Goal: Task Accomplishment & Management: Use online tool/utility

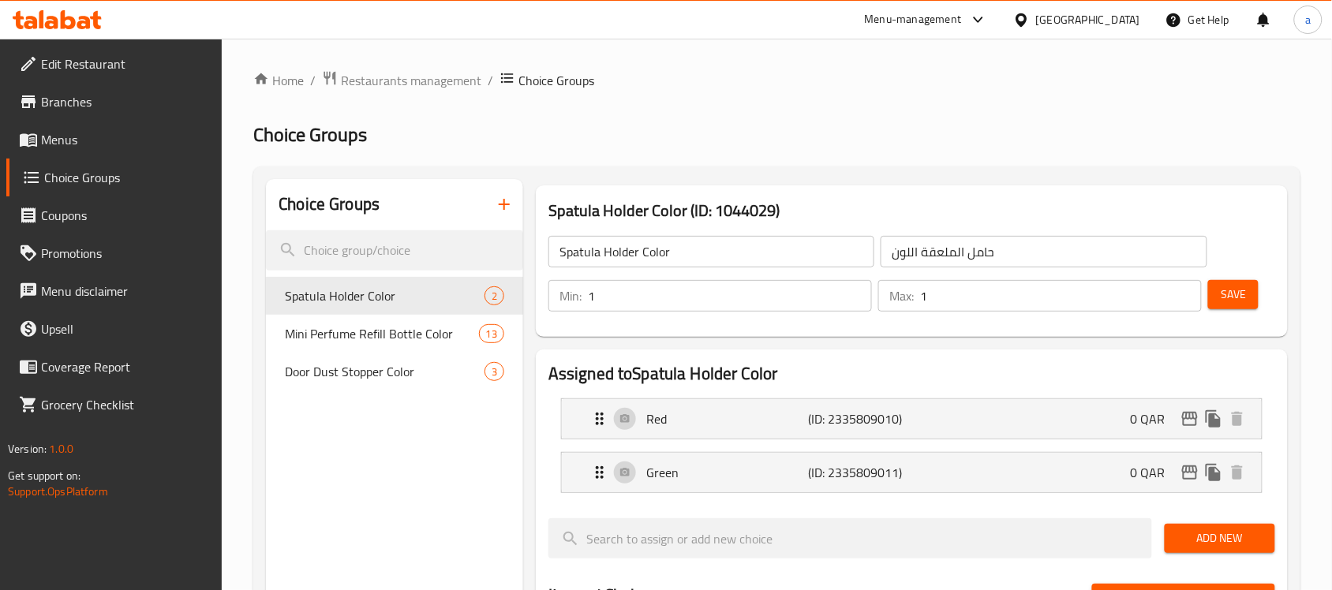
click at [84, 136] on span "Menus" at bounding box center [125, 139] width 169 height 19
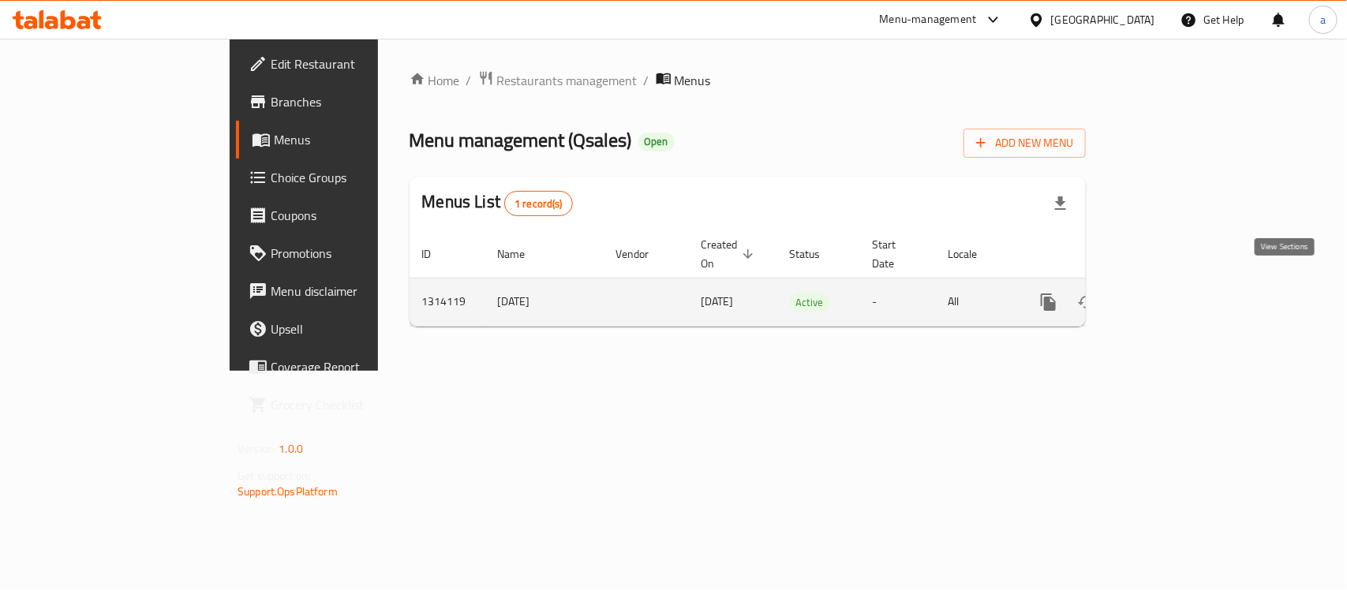
click at [1169, 295] on icon "enhanced table" at bounding box center [1162, 302] width 14 height 14
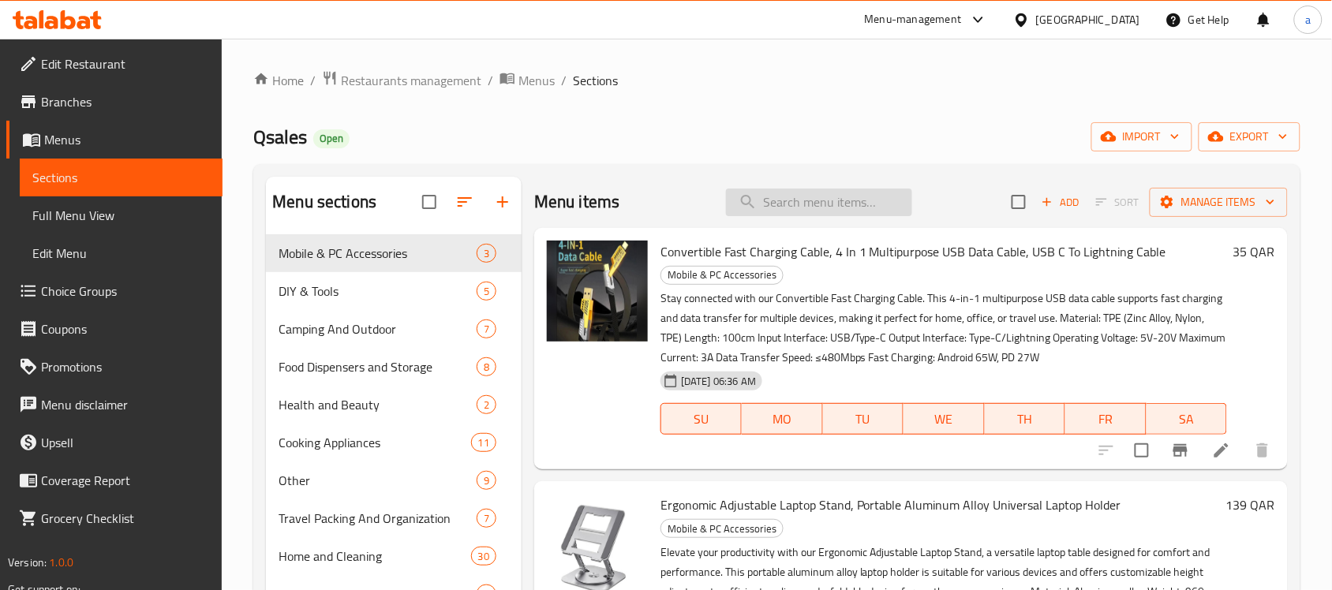
click at [833, 206] on input "search" at bounding box center [819, 203] width 186 height 28
paste input ""7-in-1 Gadgets Cleaner Kit","
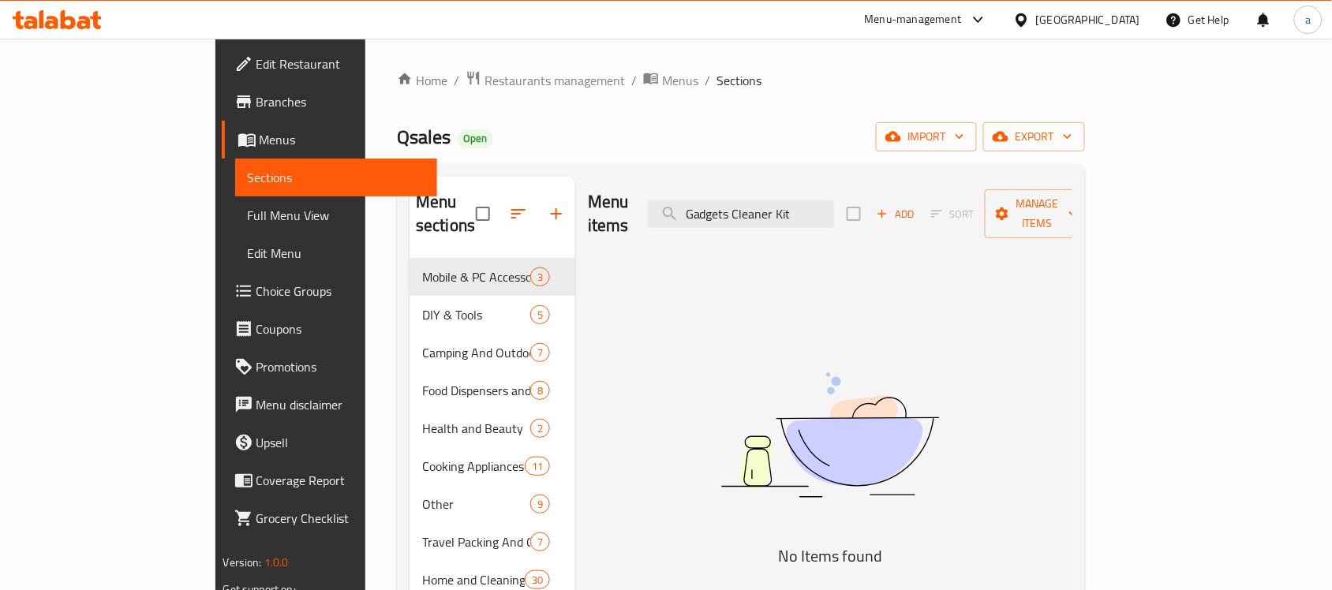
type input "Gadgets Cleaner Kit"
click at [1128, 13] on div "Qatar" at bounding box center [1088, 19] width 104 height 17
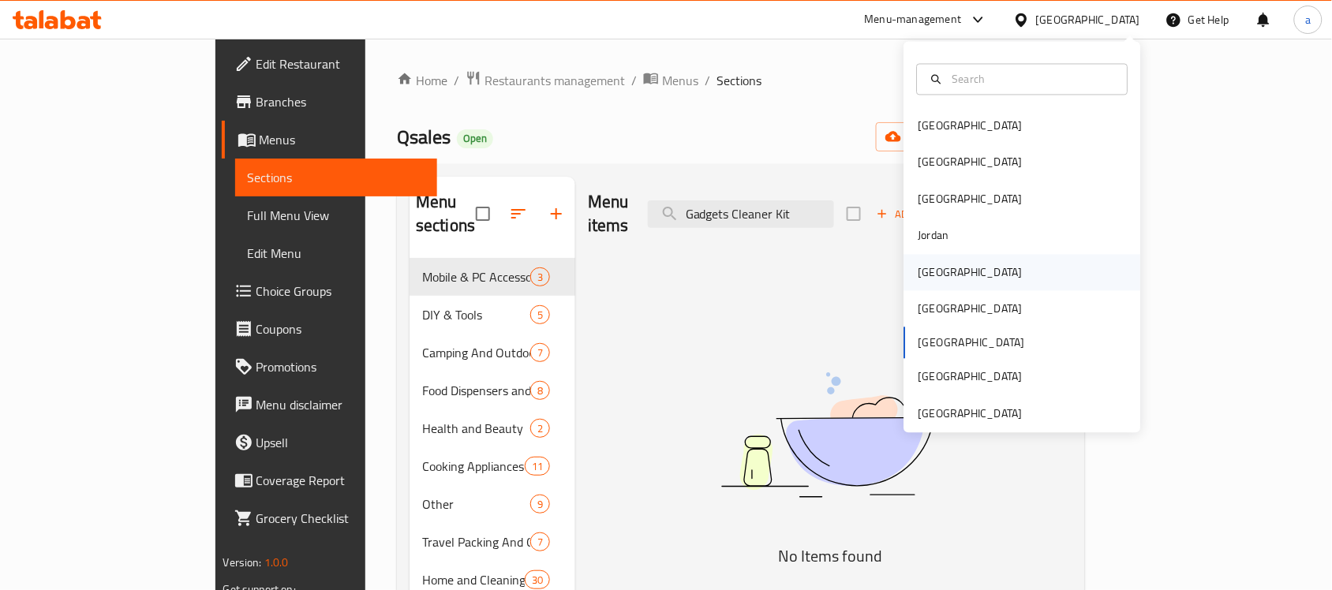
click at [974, 281] on div "[GEOGRAPHIC_DATA]" at bounding box center [1022, 272] width 237 height 36
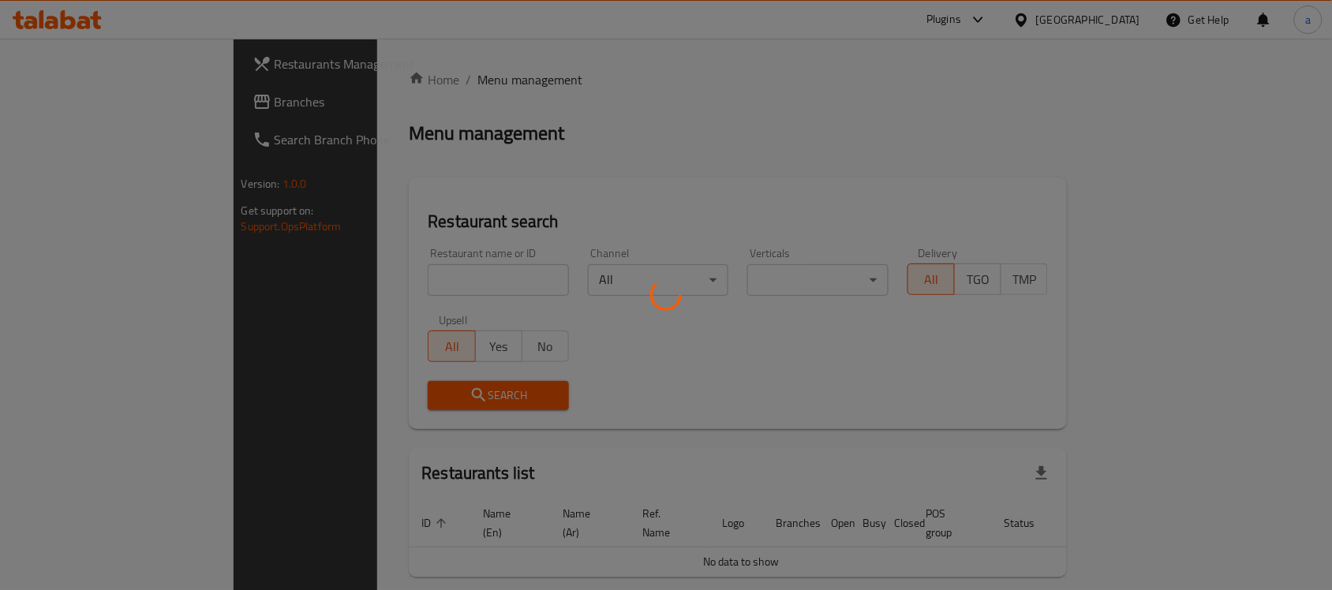
click at [79, 100] on div at bounding box center [666, 295] width 1332 height 590
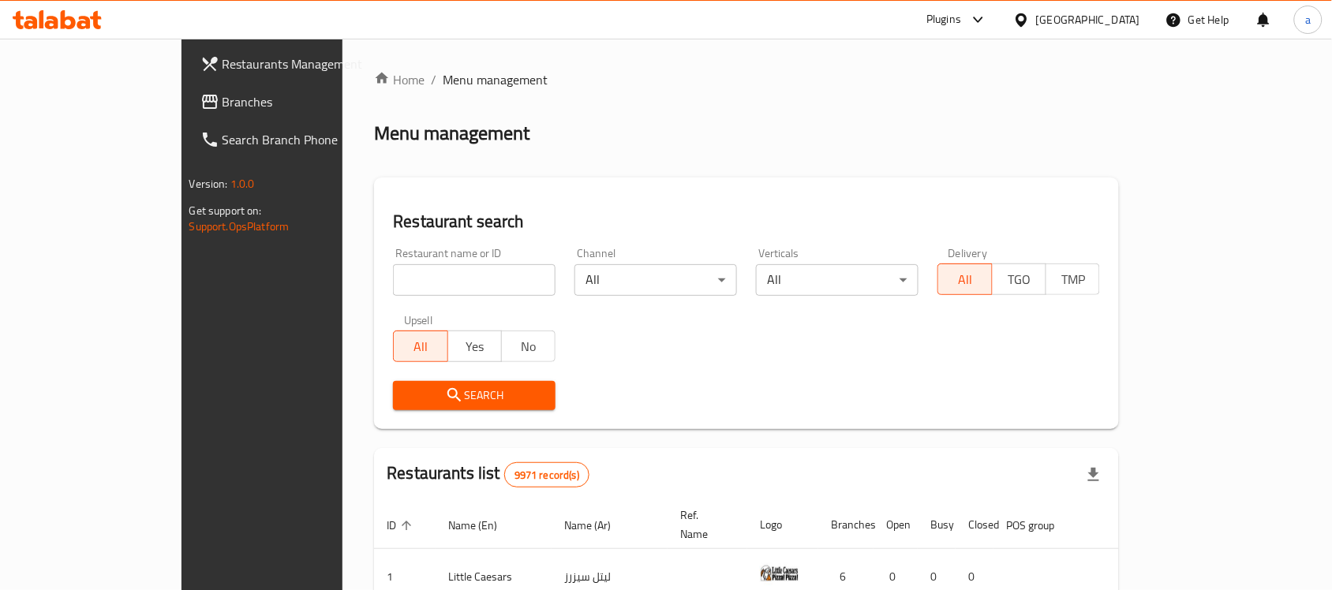
click at [223, 103] on span "Branches" at bounding box center [307, 101] width 169 height 19
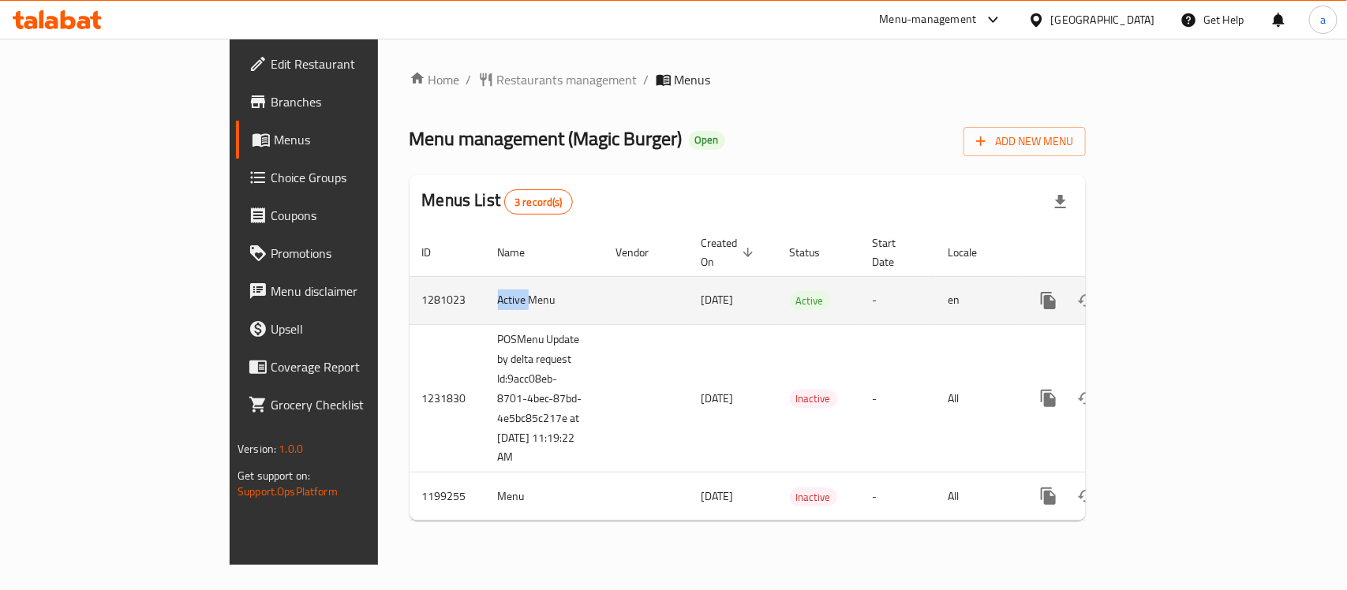
drag, startPoint x: 330, startPoint y: 288, endPoint x: 379, endPoint y: 288, distance: 48.9
click at [485, 288] on td "Active Menu" at bounding box center [544, 300] width 118 height 48
click at [1172, 291] on icon "enhanced table" at bounding box center [1162, 300] width 19 height 19
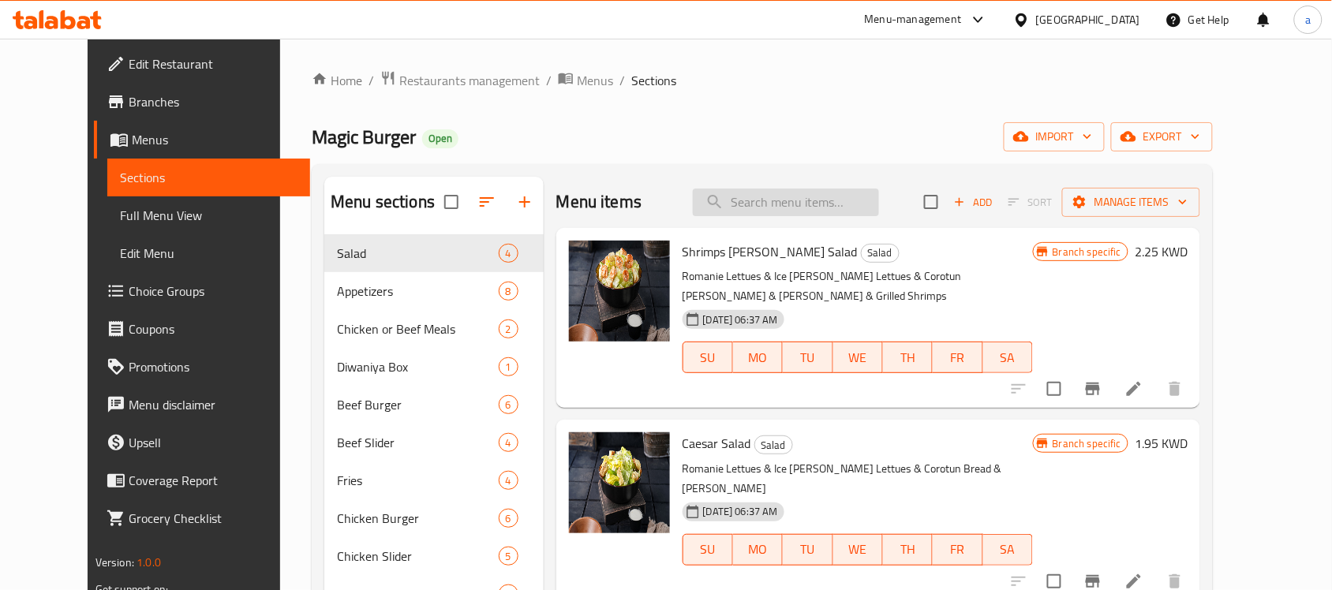
click at [814, 202] on input "search" at bounding box center [786, 203] width 186 height 28
paste input "[PERSON_NAME]"
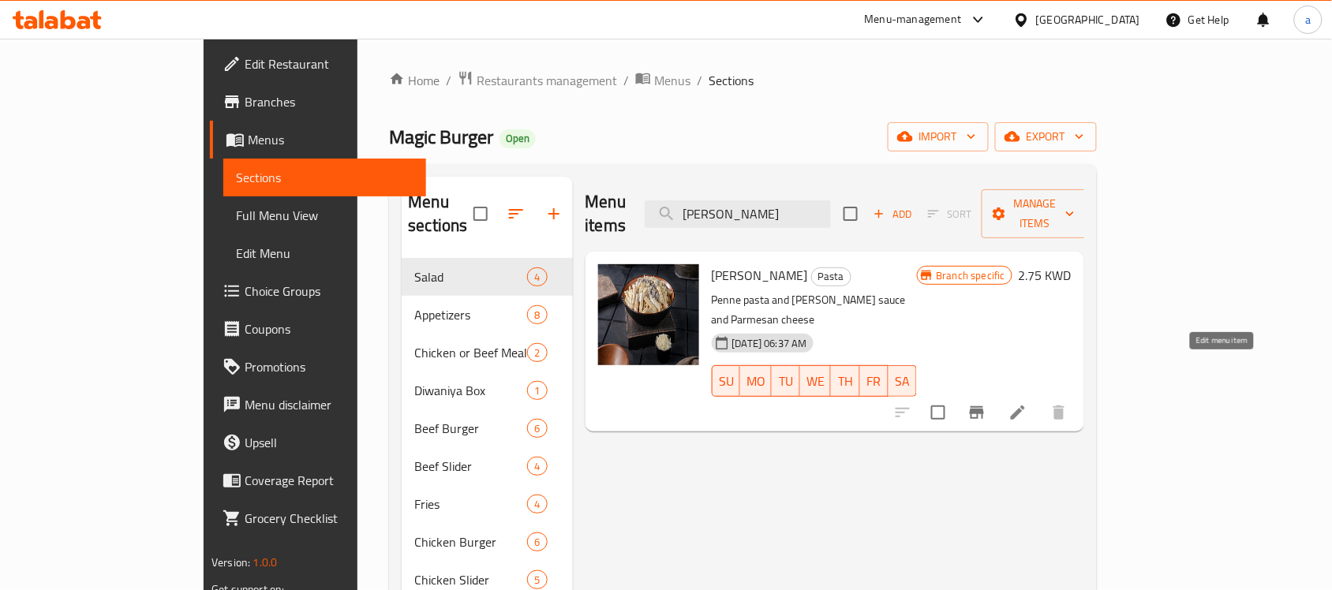
type input "[PERSON_NAME]"
click at [1025, 406] on icon at bounding box center [1018, 413] width 14 height 14
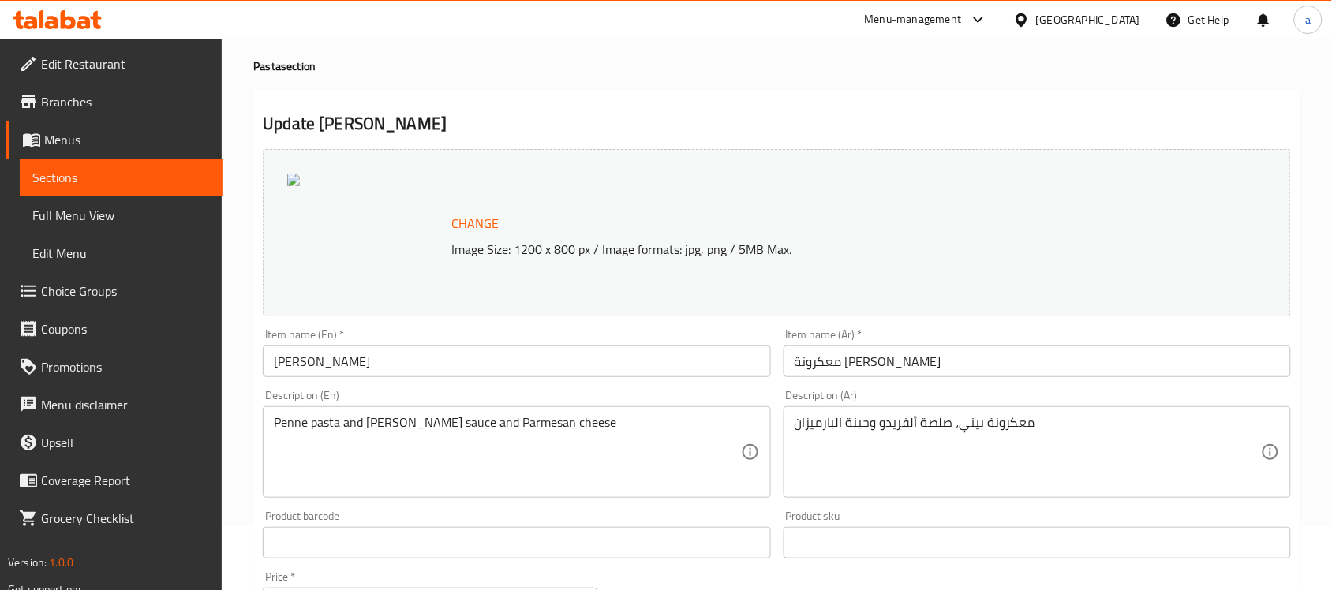
scroll to position [99, 0]
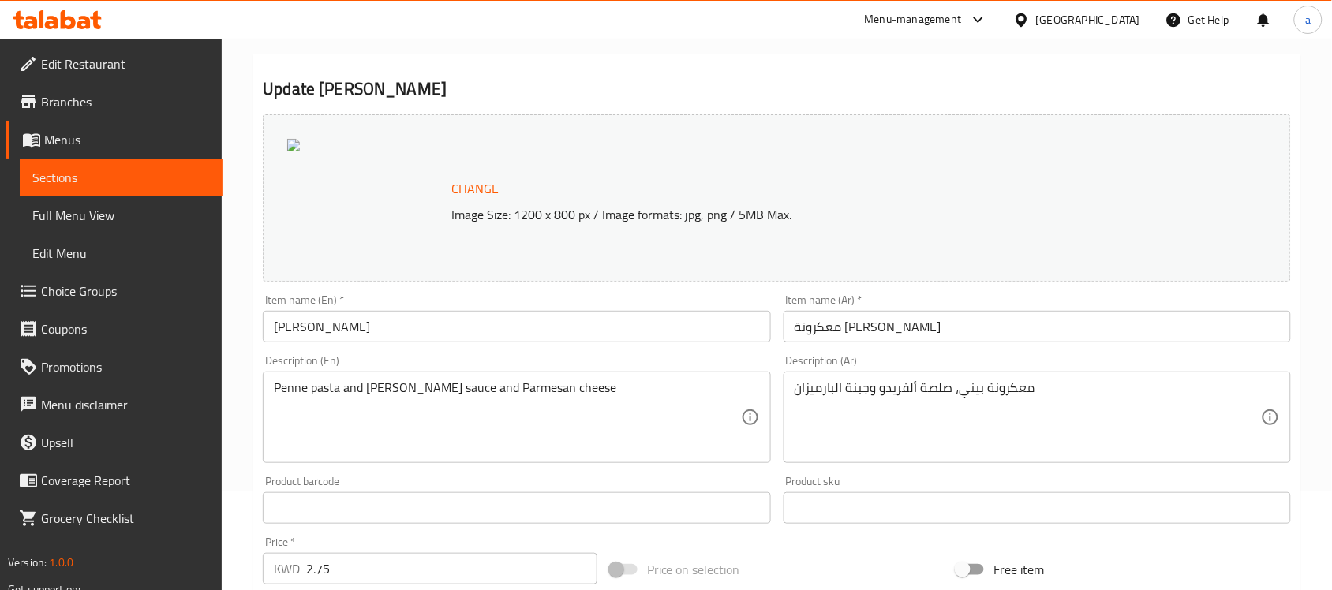
click at [860, 336] on input "معكرونة [PERSON_NAME]" at bounding box center [1037, 327] width 507 height 32
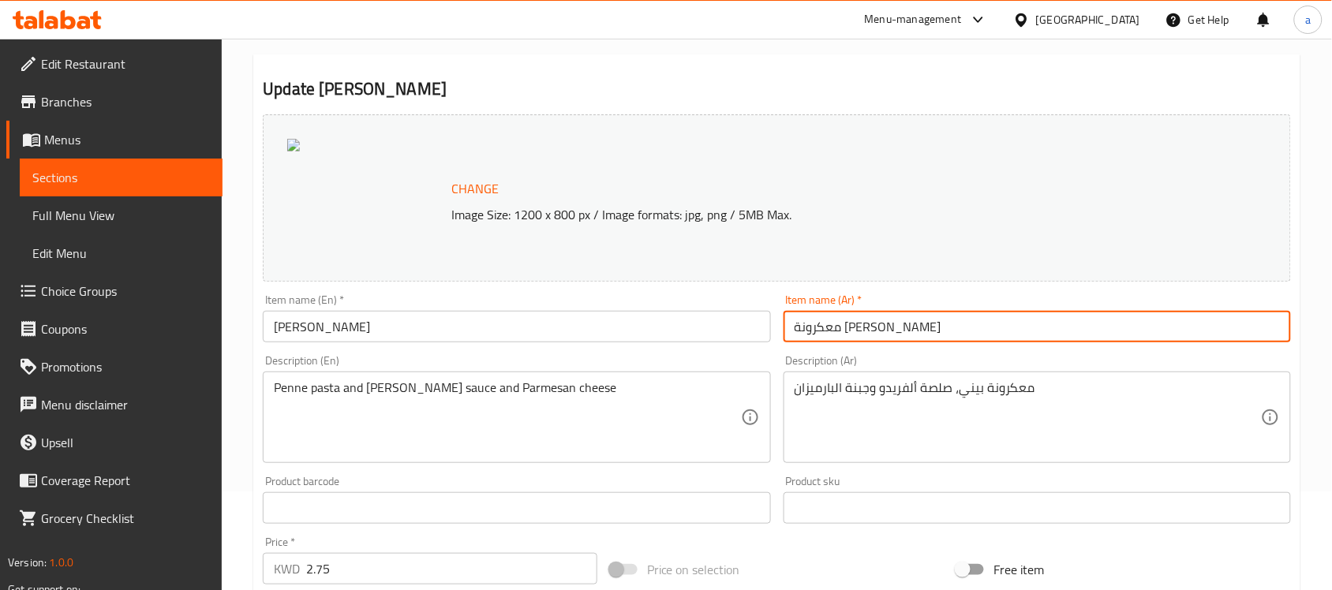
click at [860, 336] on input "معكرونة [PERSON_NAME]" at bounding box center [1037, 327] width 507 height 32
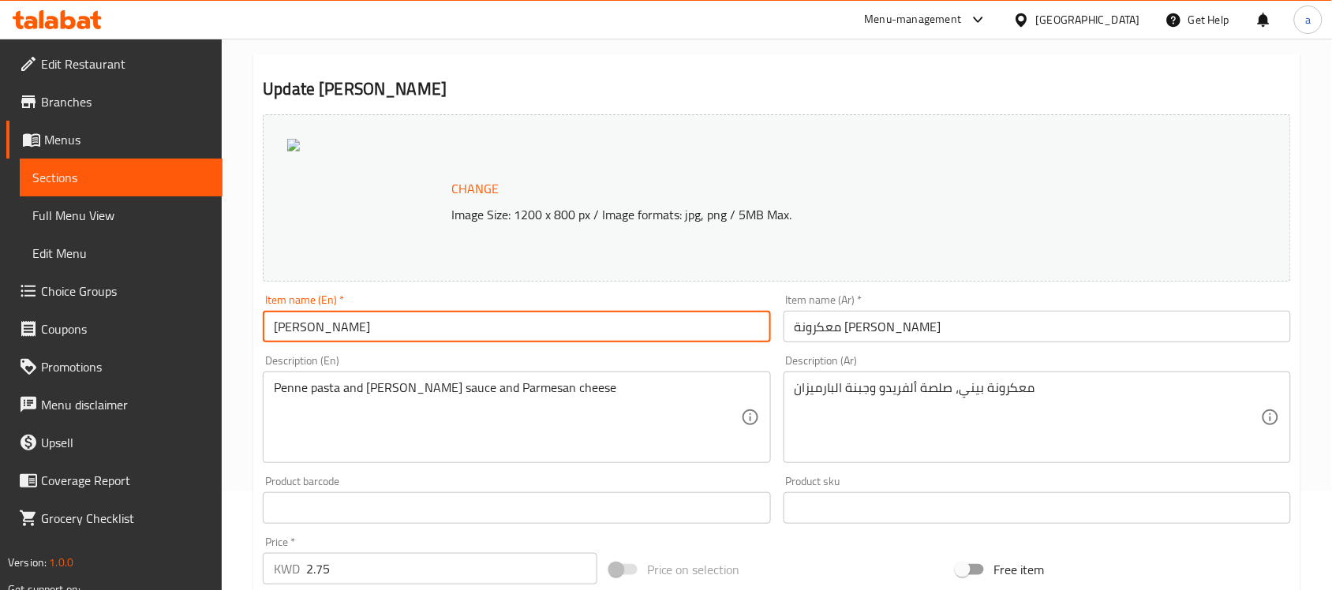
click at [322, 328] on input "[PERSON_NAME]" at bounding box center [516, 327] width 507 height 32
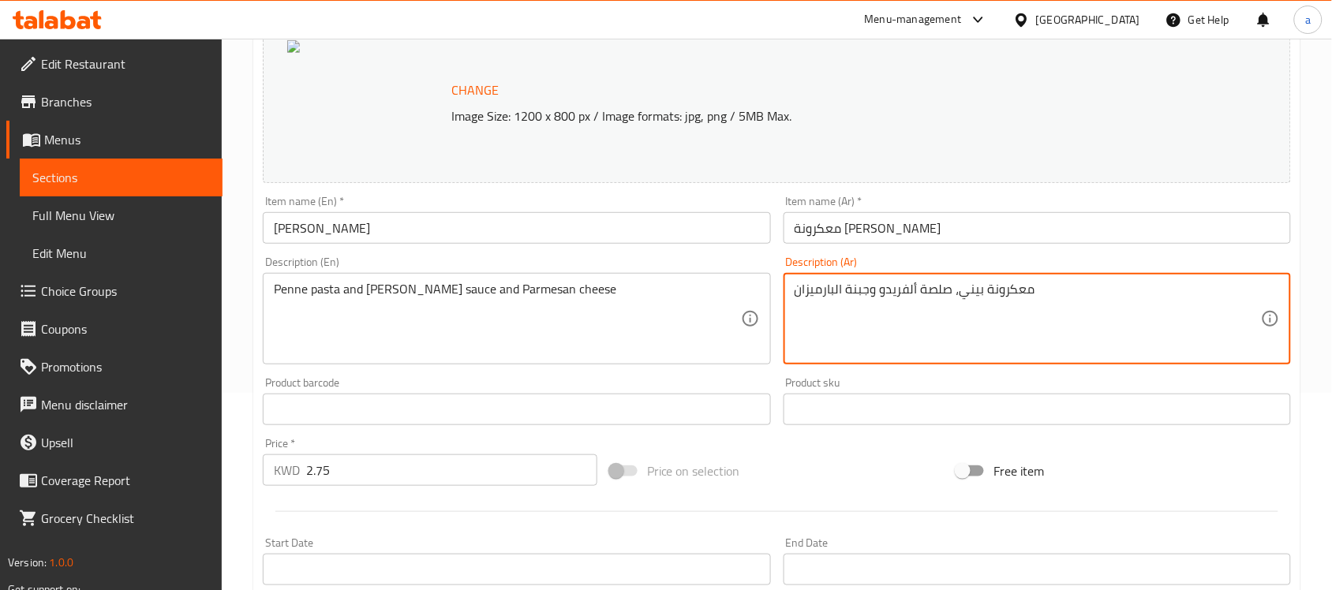
click at [898, 286] on textarea "معكرونة بيني، صلصة ألفريدو وجبنة البارميزان" at bounding box center [1028, 319] width 466 height 75
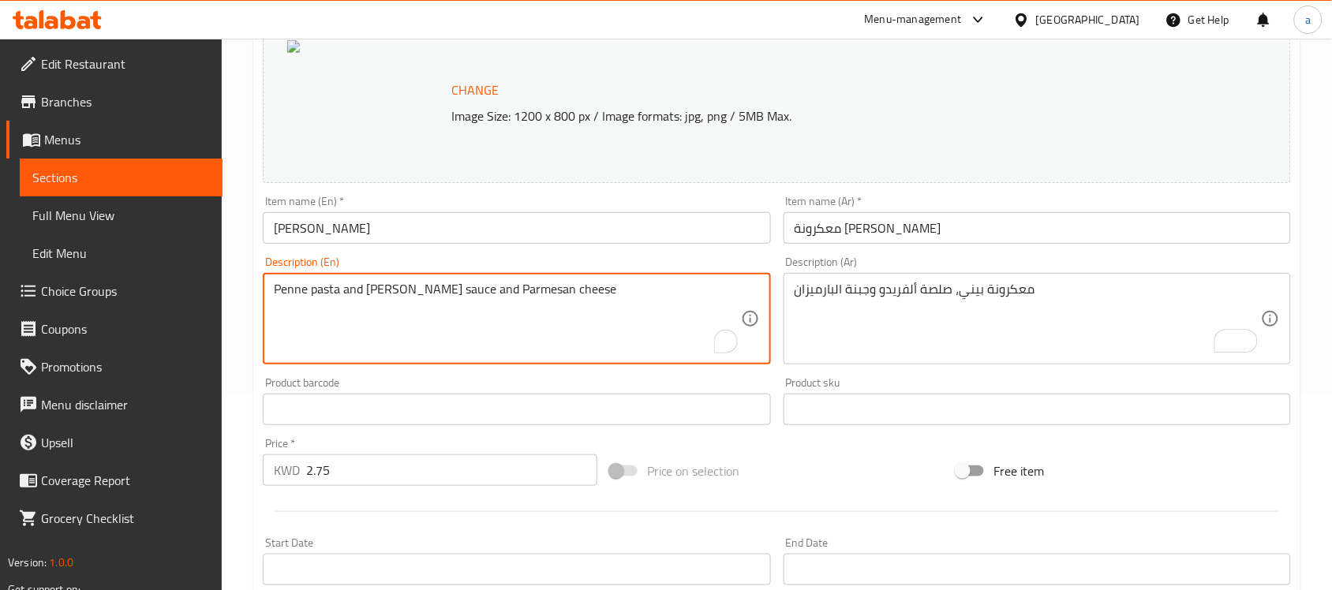
click at [451, 297] on textarea "Penne pasta and [PERSON_NAME] sauce and Parmesan cheese" at bounding box center [507, 319] width 466 height 75
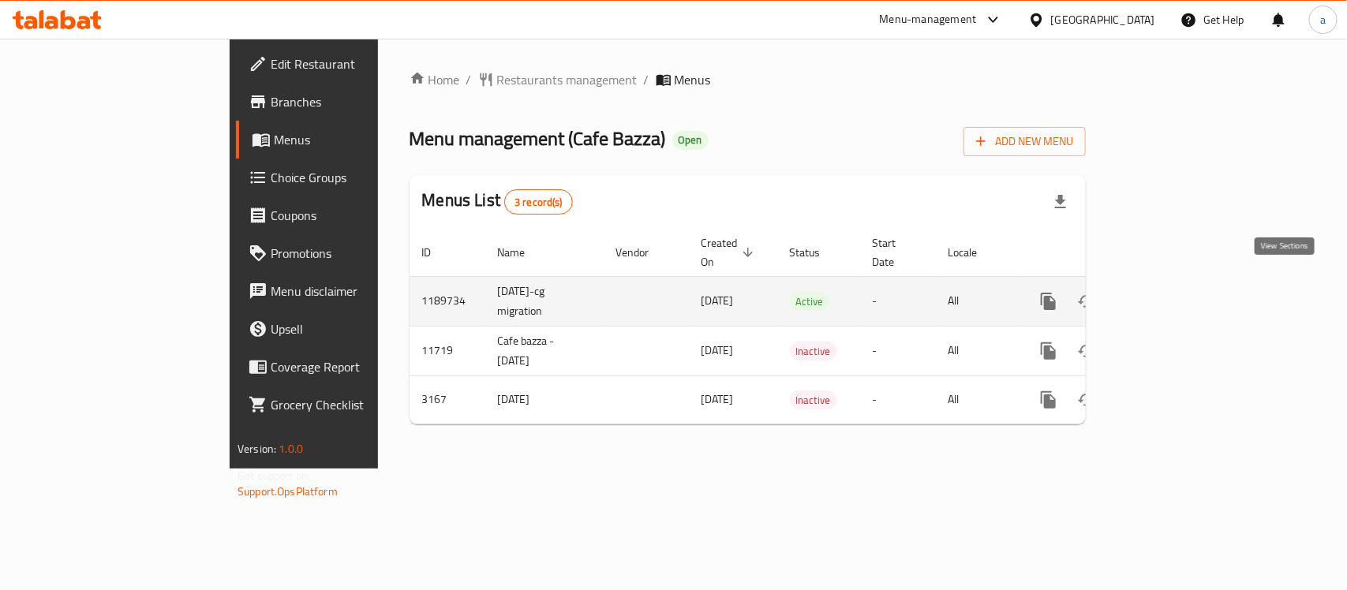
click at [1172, 292] on icon "enhanced table" at bounding box center [1162, 301] width 19 height 19
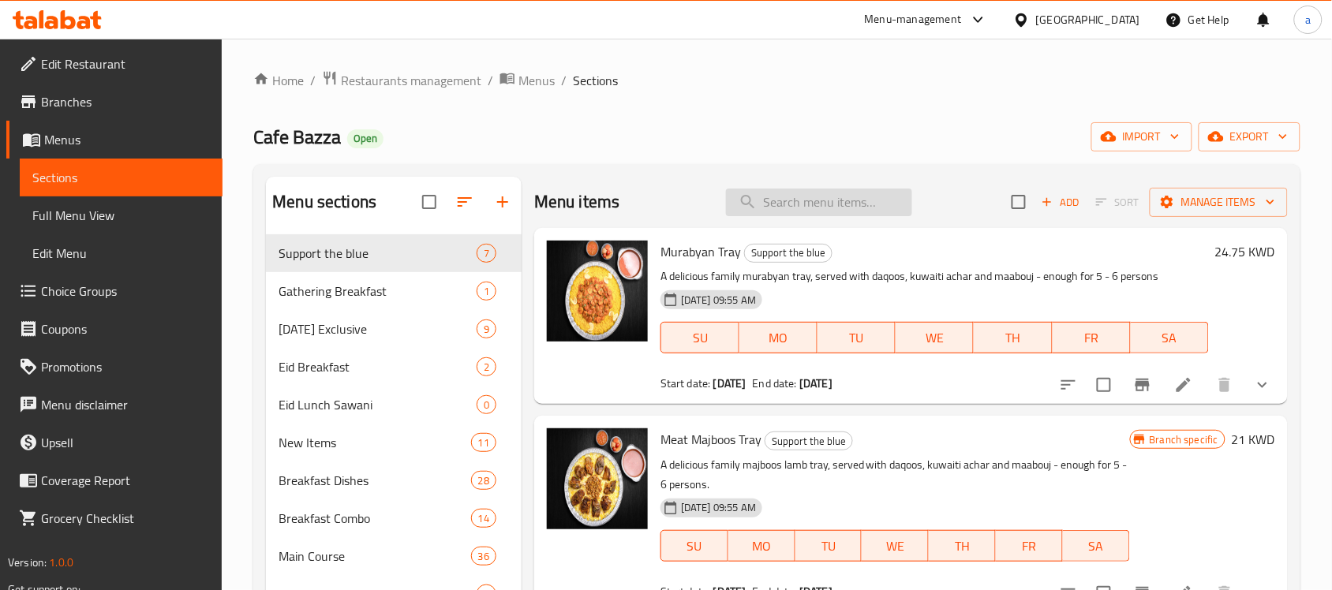
click at [801, 204] on input "search" at bounding box center [819, 203] width 186 height 28
paste input "Kasabya With Rice"
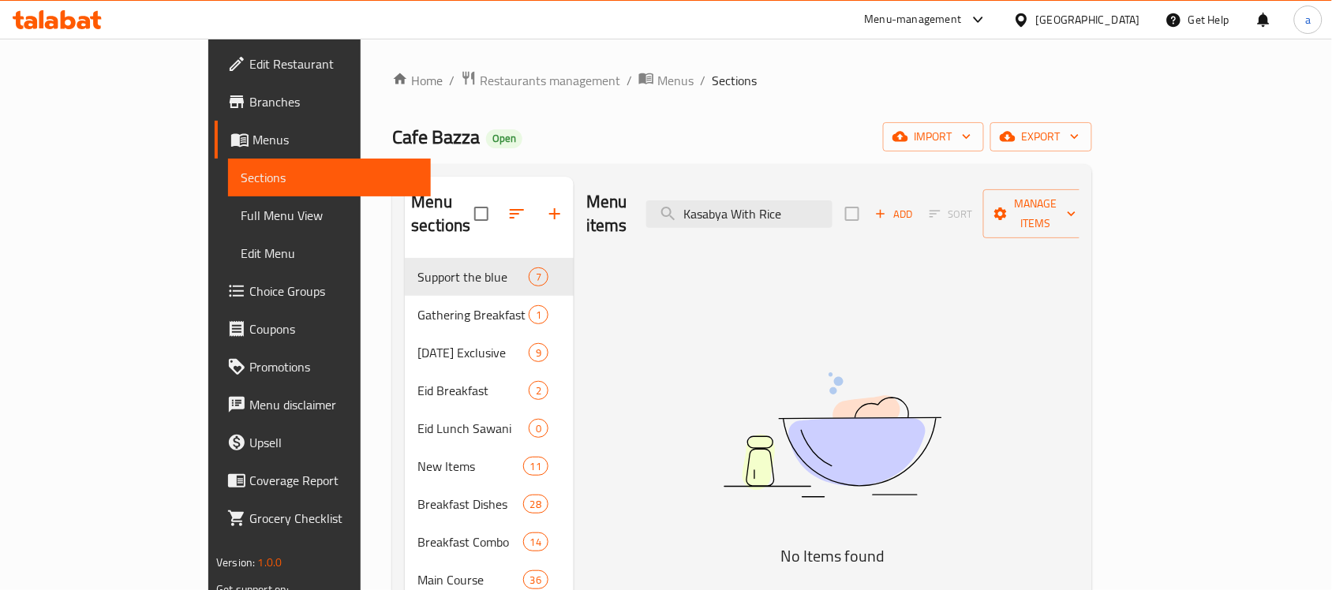
type input "Kasabya With Rice"
click at [1117, 18] on div "[GEOGRAPHIC_DATA]" at bounding box center [1088, 19] width 104 height 17
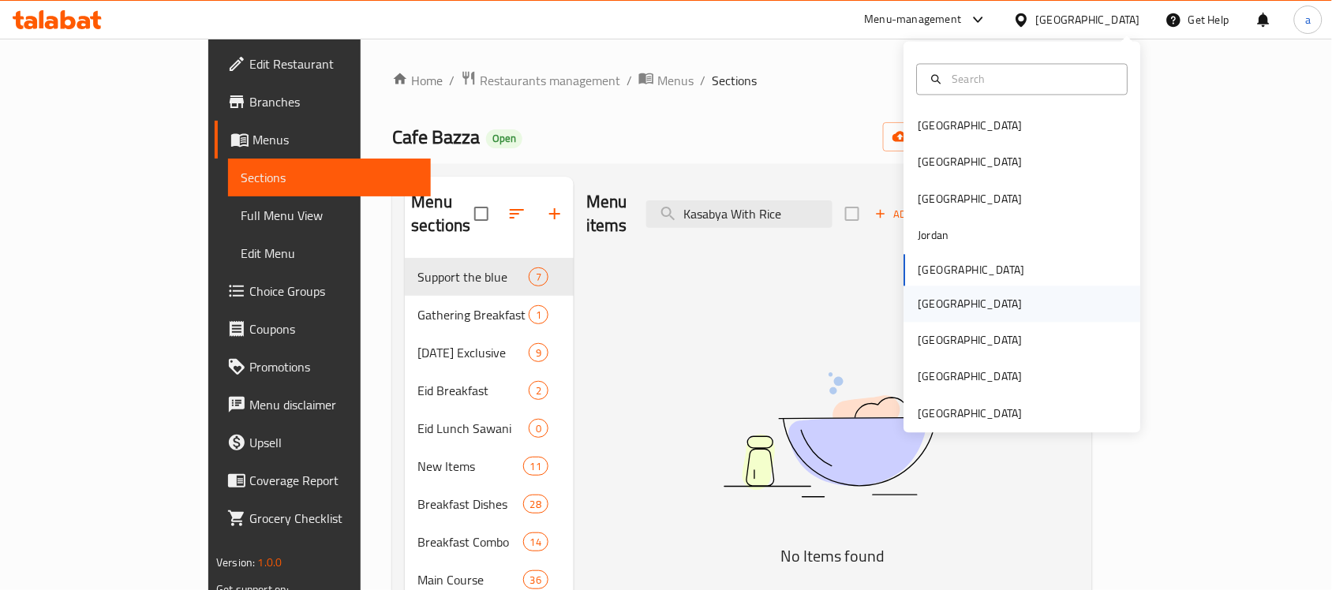
click at [929, 302] on div "Oman" at bounding box center [970, 303] width 104 height 17
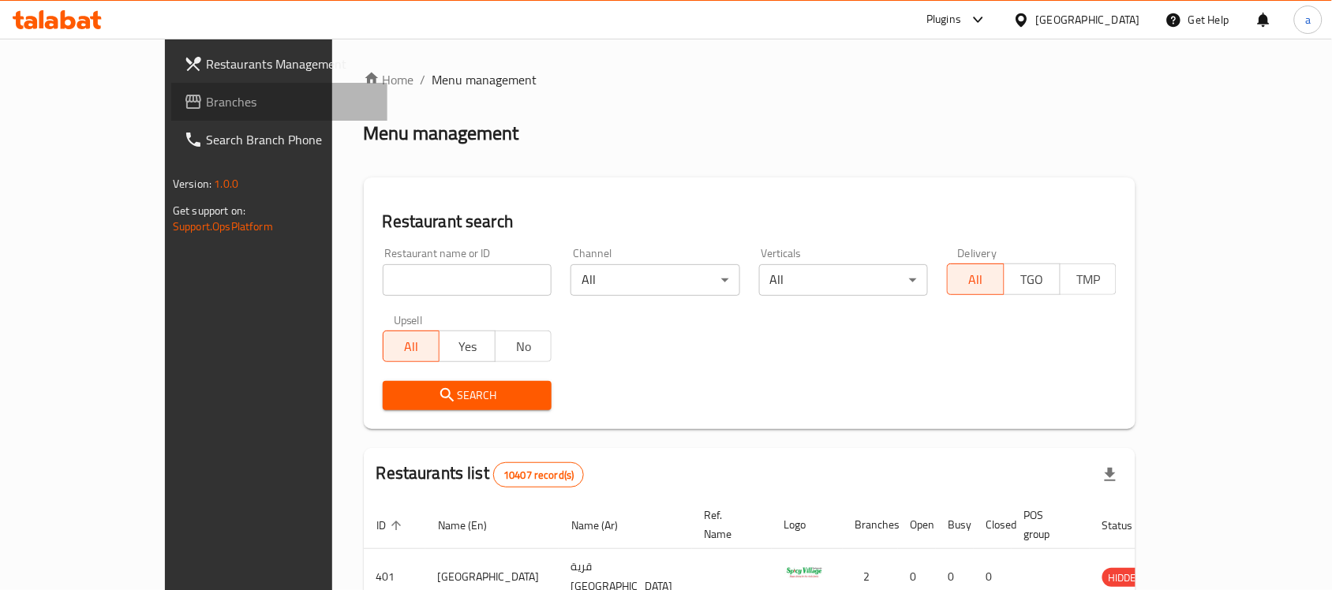
click at [206, 95] on span "Branches" at bounding box center [290, 101] width 169 height 19
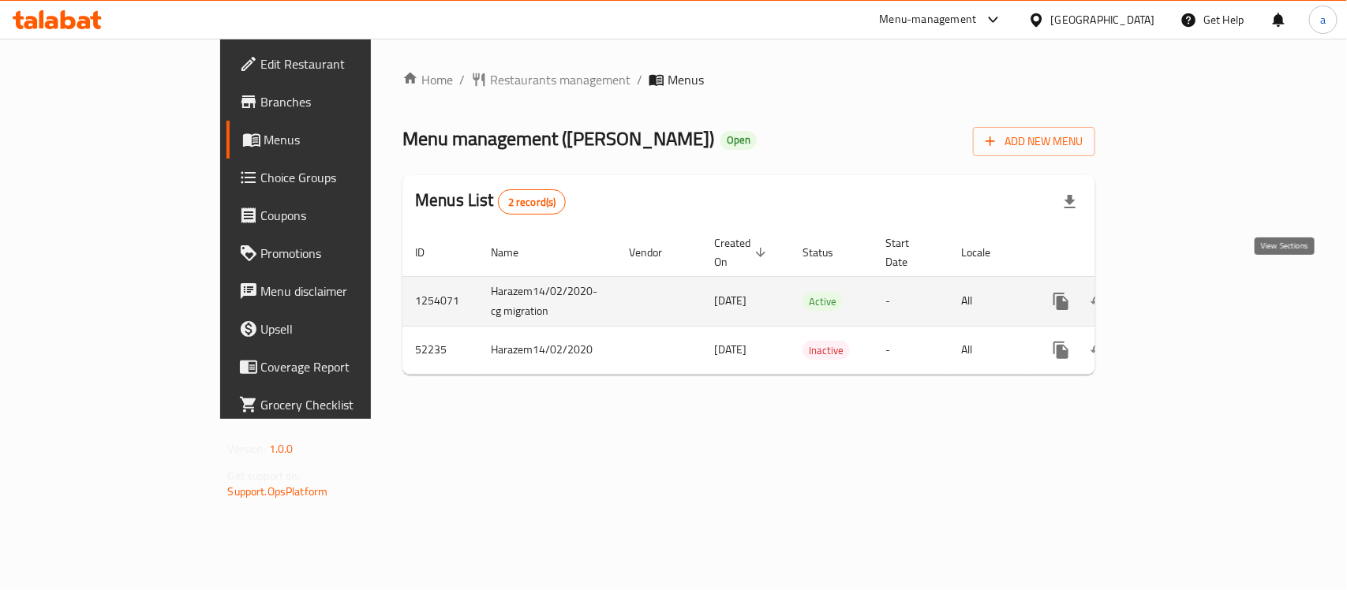
click at [1182, 294] on icon "enhanced table" at bounding box center [1175, 301] width 14 height 14
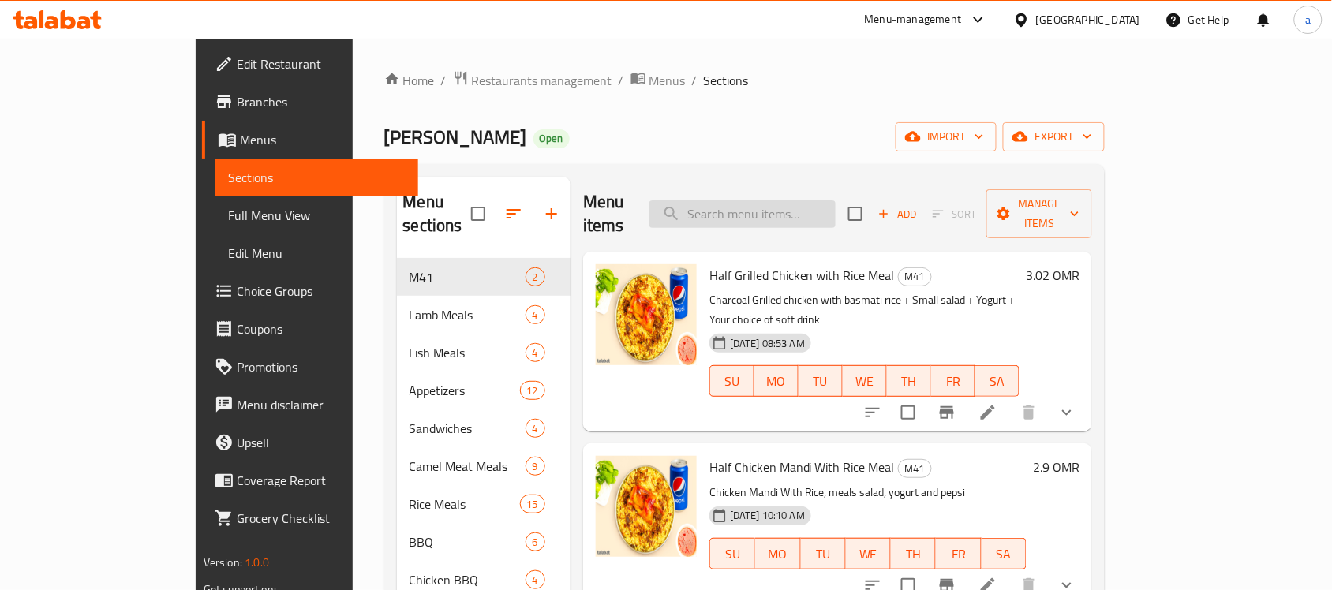
click at [795, 200] on input "search" at bounding box center [742, 214] width 186 height 28
paste input "Kasabya With Rice"
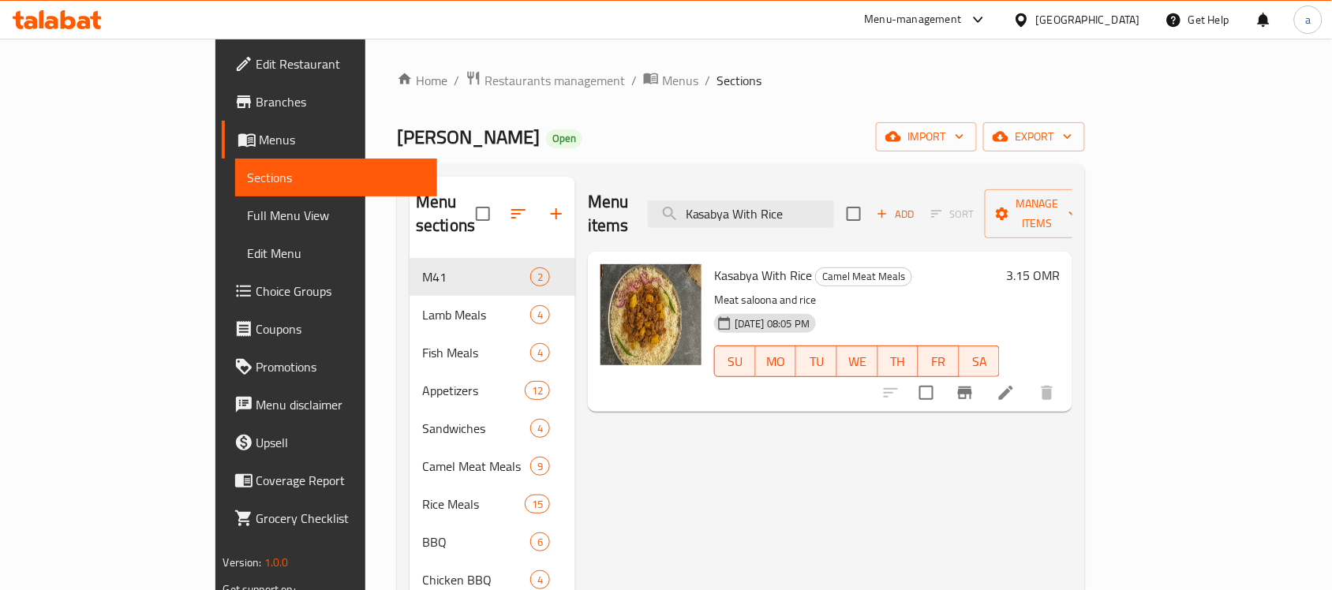
type input "Kasabya With Rice"
drag, startPoint x: 661, startPoint y: 246, endPoint x: 759, endPoint y: 246, distance: 97.8
click at [759, 264] on h6 "Kasabya With Rice Camel Meat Meals" at bounding box center [857, 275] width 286 height 22
click at [718, 290] on p "Meat saloona and rice" at bounding box center [857, 300] width 286 height 20
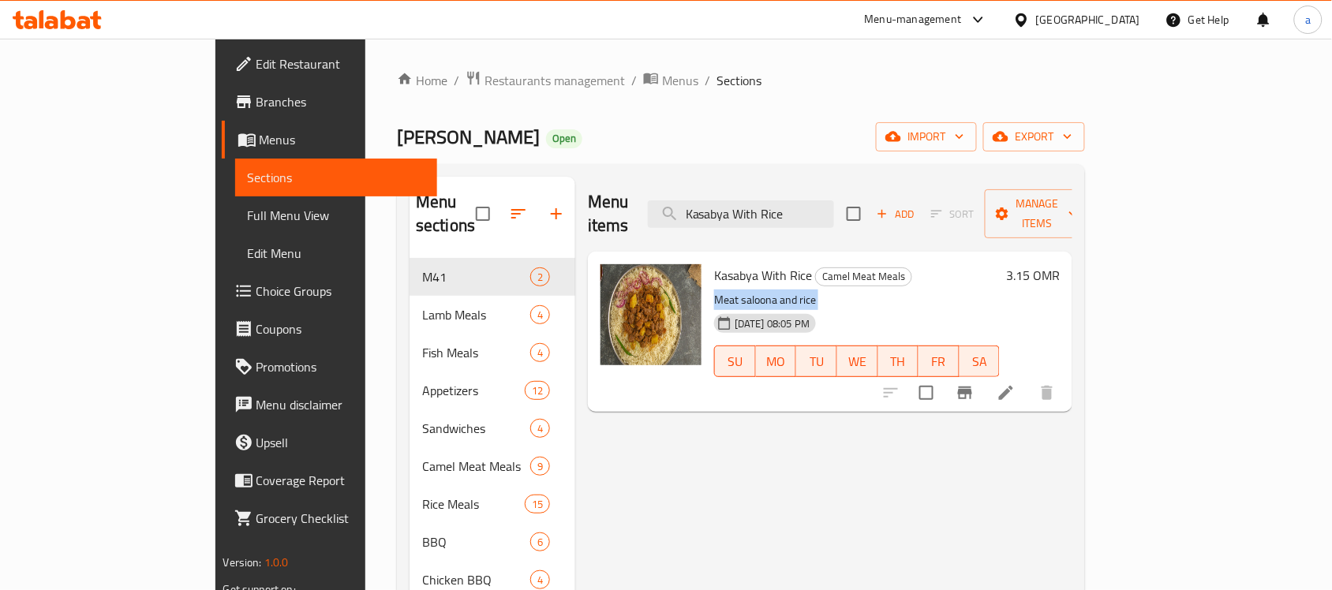
click at [718, 290] on p "Meat saloona and rice" at bounding box center [857, 300] width 286 height 20
copy div "Meat saloona and rice"
